Goal: Check status: Check status

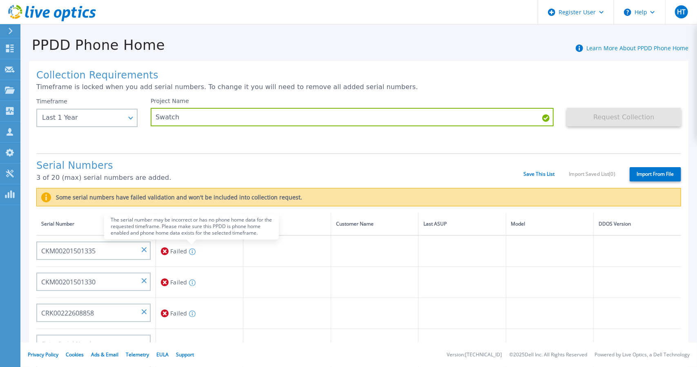
click at [192, 251] on icon at bounding box center [192, 251] width 7 height 7
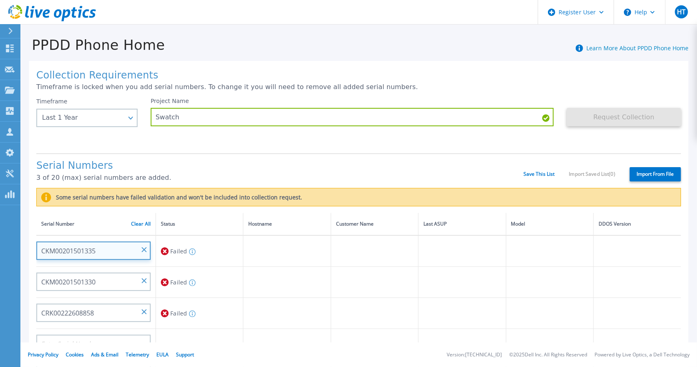
click at [101, 251] on input "CKM00201501335" at bounding box center [93, 250] width 114 height 18
drag, startPoint x: 94, startPoint y: 248, endPoint x: 25, endPoint y: 256, distance: 69.5
click at [25, 256] on div "Collection Requirements Timeframe is locked when you add serial numbers. To cha…" at bounding box center [358, 300] width 676 height 494
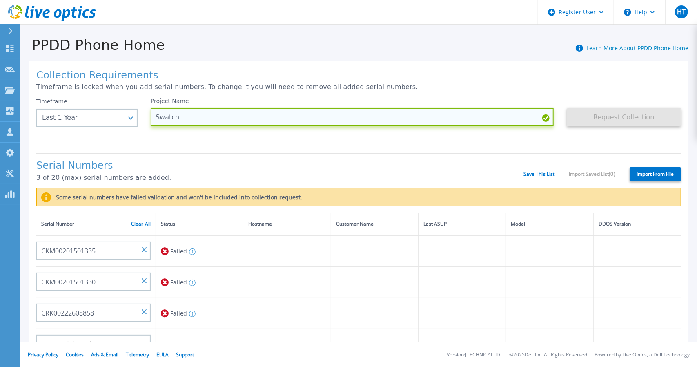
click at [184, 118] on input "Swatch" at bounding box center [352, 117] width 403 height 18
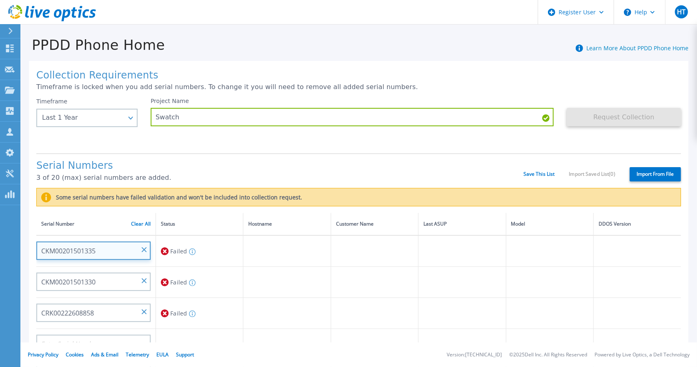
drag, startPoint x: 98, startPoint y: 251, endPoint x: 27, endPoint y: 262, distance: 72.4
click at [27, 262] on div "Collection Requirements Timeframe is locked when you add serial numbers. To cha…" at bounding box center [358, 300] width 676 height 494
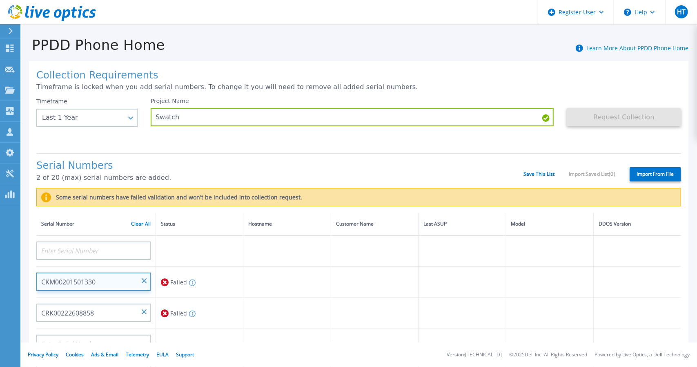
click at [149, 283] on input "CKM00201501330" at bounding box center [93, 281] width 114 height 18
click at [143, 276] on input "CKM00201501330" at bounding box center [93, 281] width 114 height 18
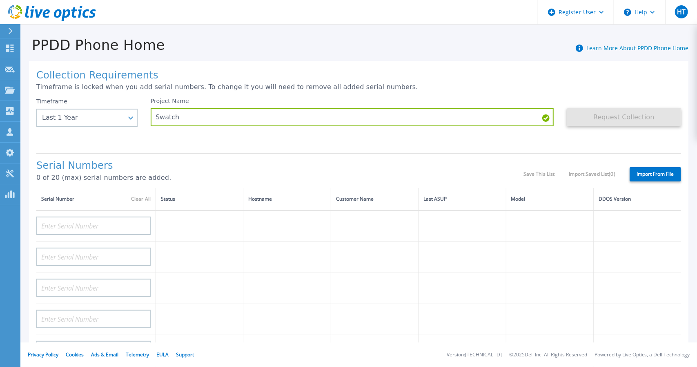
click at [478, 264] on td at bounding box center [461, 257] width 87 height 31
click at [95, 222] on input at bounding box center [93, 225] width 114 height 18
paste input "CKM00201501335"
type input "CKM00201501335"
click at [108, 255] on input at bounding box center [93, 256] width 114 height 18
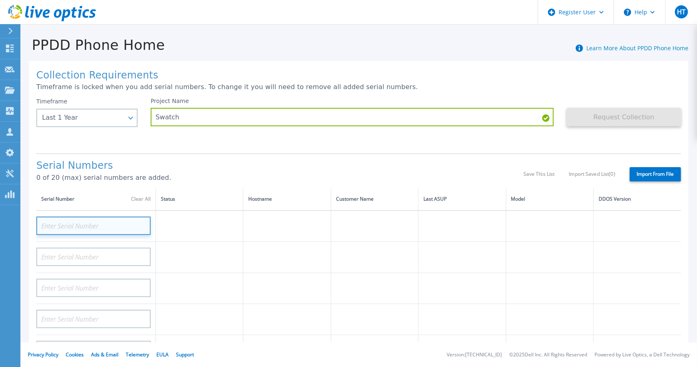
click at [72, 227] on input at bounding box center [93, 225] width 114 height 18
paste input "THE SWATCH GRO"
type input "THE SWATCH GRO"
paste input "CRK00250422470"
type input "CRK00250422470"
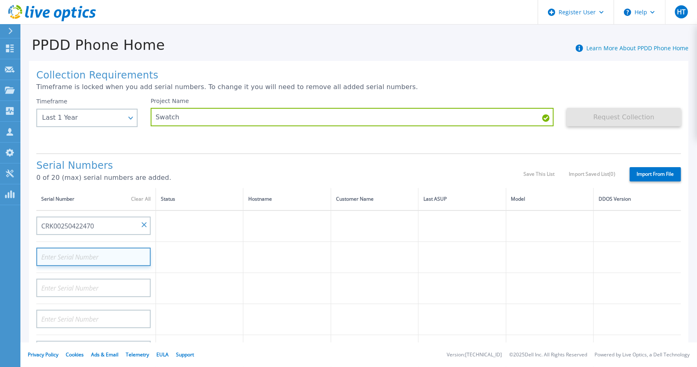
click at [125, 254] on input at bounding box center [93, 256] width 114 height 18
